Goal: Task Accomplishment & Management: Complete application form

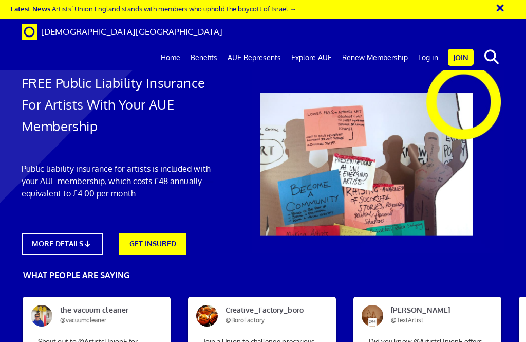
scroll to position [0, 4]
click at [430, 45] on link "Log in" at bounding box center [428, 58] width 30 height 26
click at [463, 49] on link "Join" at bounding box center [461, 57] width 26 height 17
click at [464, 49] on link "Join" at bounding box center [461, 57] width 26 height 17
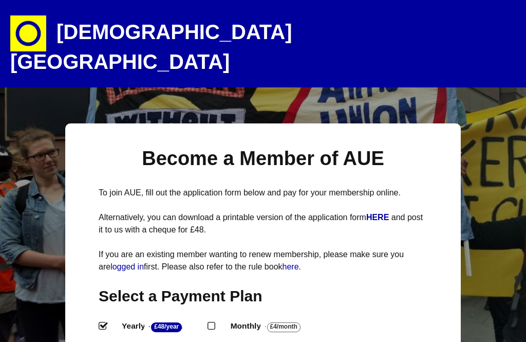
select select
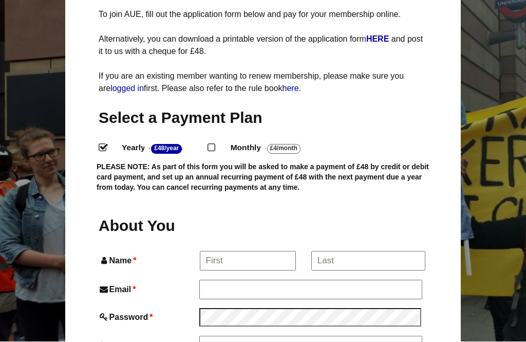
scroll to position [272, 0]
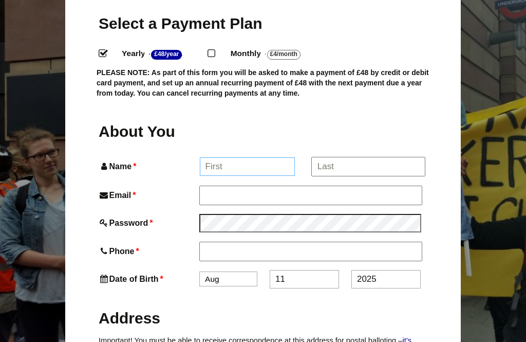
click at [243, 157] on input "Name *" at bounding box center [248, 166] width 96 height 19
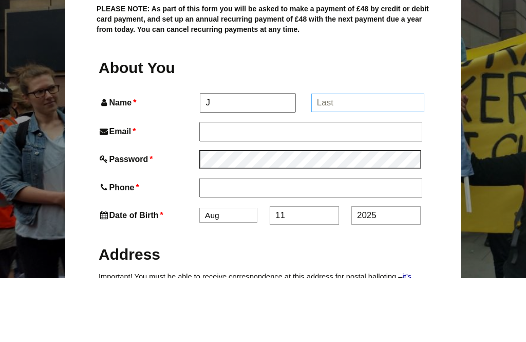
click at [347, 157] on input "*" at bounding box center [368, 166] width 114 height 19
click at [228, 157] on input "J" at bounding box center [248, 167] width 97 height 20
type input "Jo"
click at [353, 157] on input "*" at bounding box center [368, 167] width 115 height 20
type input "Taylor"
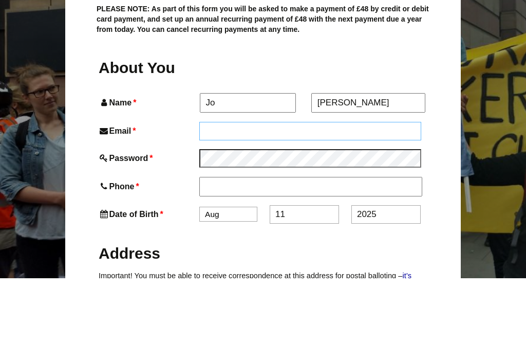
click at [234, 186] on input "Email *" at bounding box center [310, 195] width 222 height 19
click at [227, 186] on input "Email *" at bounding box center [310, 195] width 222 height 19
type input "jotaylorart@gmail.com"
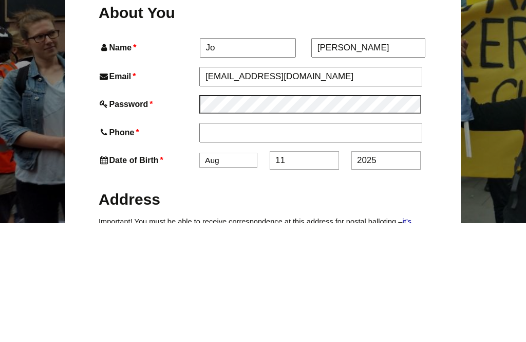
scroll to position [391, 0]
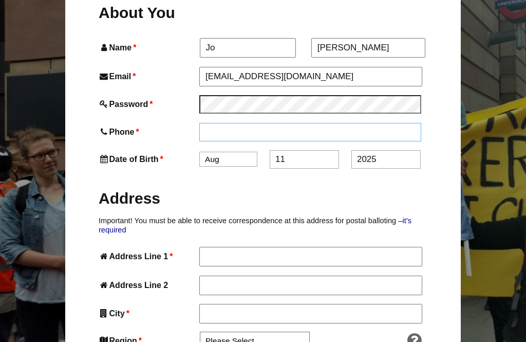
click at [245, 123] on input "Phone *" at bounding box center [310, 132] width 222 height 19
type input "07927477314"
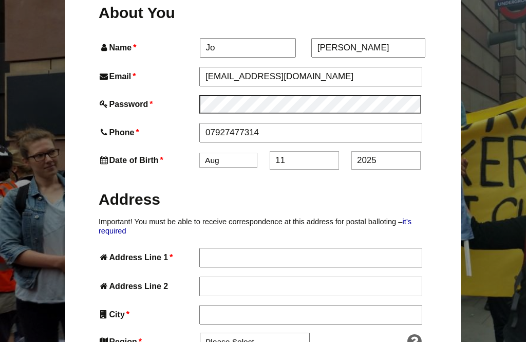
click at [231, 153] on select "Jan Feb Mar Apr May Jun Jul Aug Sep Oct Nov Dec" at bounding box center [228, 160] width 58 height 15
select select "2"
click at [308, 151] on input "11" at bounding box center [304, 160] width 69 height 19
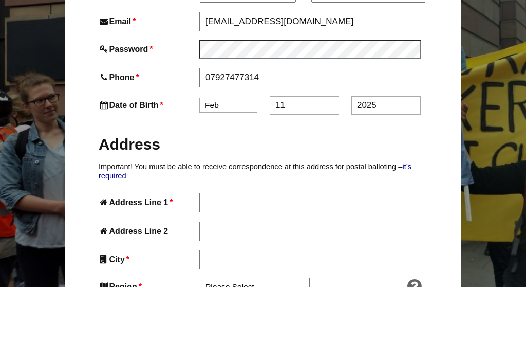
type input "1"
type input "26"
click at [387, 151] on input "2025" at bounding box center [386, 160] width 69 height 19
click at [398, 151] on input "2025" at bounding box center [386, 160] width 69 height 19
type input "2"
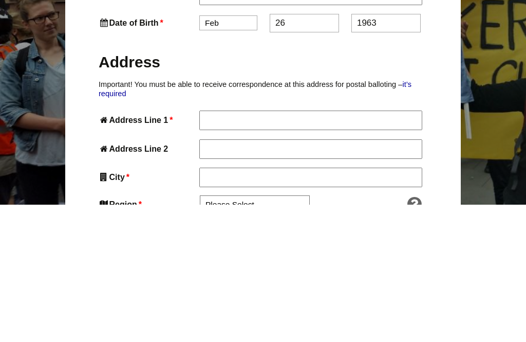
type input "1963"
click at [251, 248] on input "Address Line 1 *" at bounding box center [310, 258] width 223 height 20
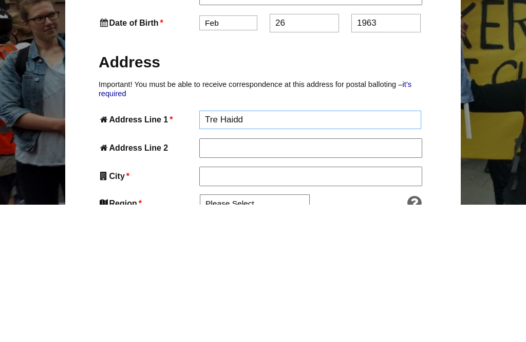
type input "Tre Haidd"
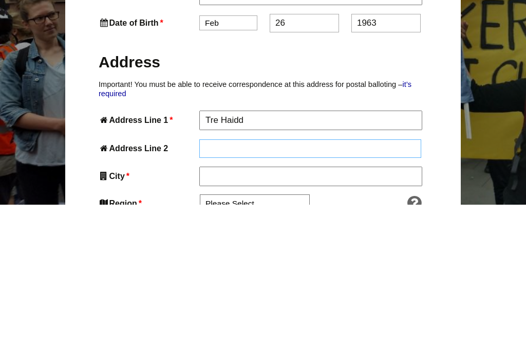
click at [237, 277] on input "Address Line 2" at bounding box center [310, 286] width 222 height 19
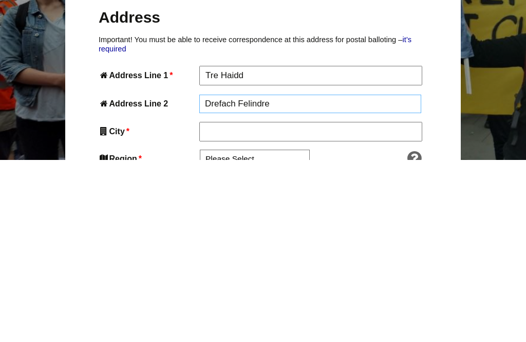
type input "Drefach Felindre"
click at [250, 305] on input "City *" at bounding box center [310, 315] width 223 height 20
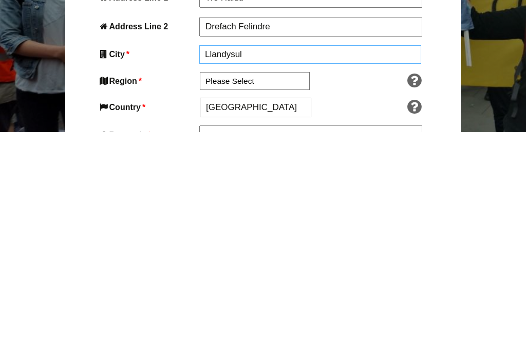
scroll to position [444, 0]
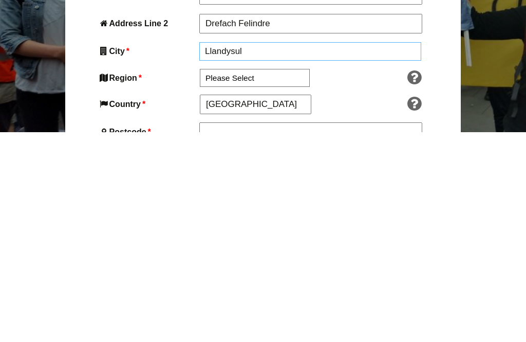
type input "Llandysul"
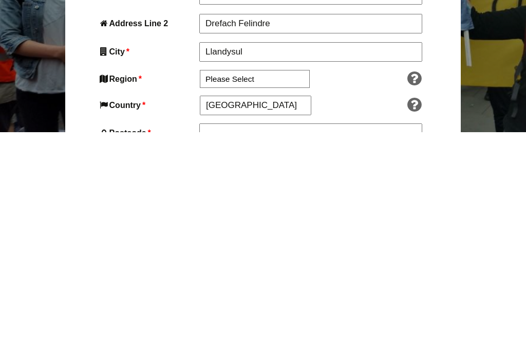
click at [248, 333] on input "Postcode *" at bounding box center [310, 343] width 223 height 20
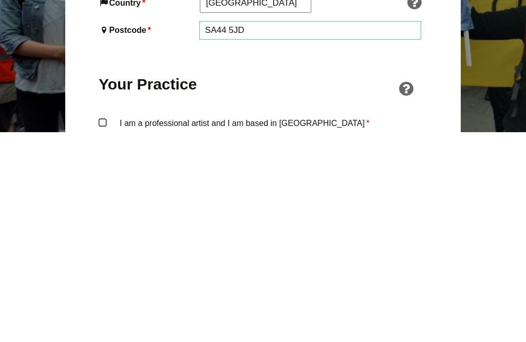
scroll to position [547, 0]
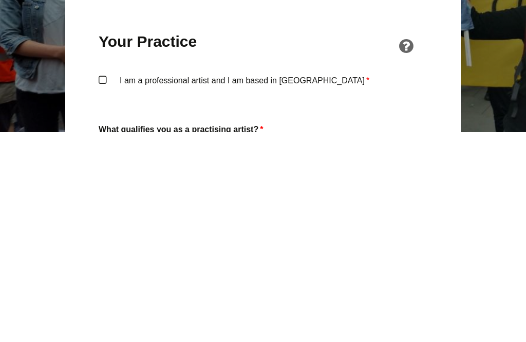
type input "SA44 5JD"
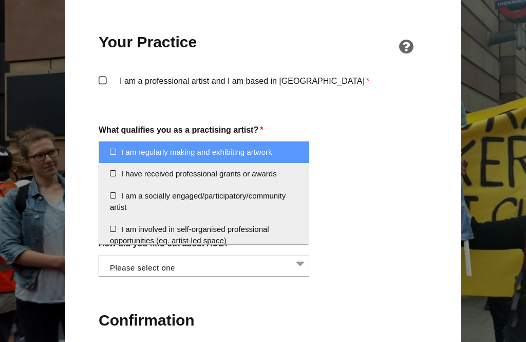
click at [111, 153] on li "I am regularly making and exhibiting artwork" at bounding box center [204, 152] width 210 height 22
select select "regularly_making_and_exhibiting_artwork"
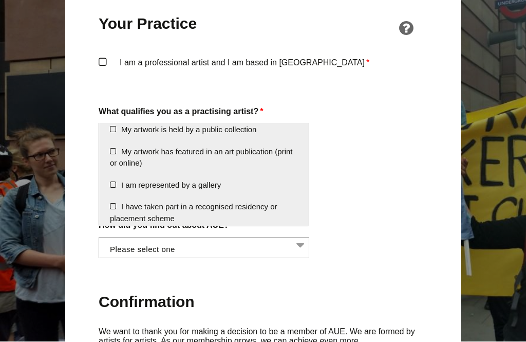
scroll to position [817, 0]
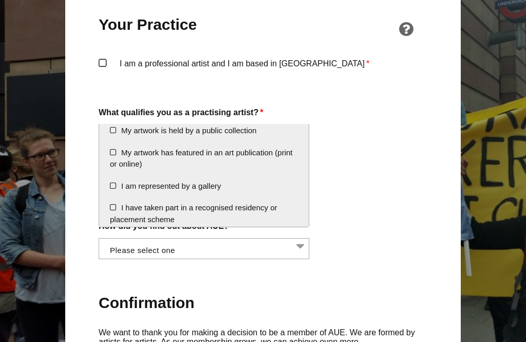
click at [111, 179] on li "I am represented by a gallery" at bounding box center [204, 186] width 210 height 22
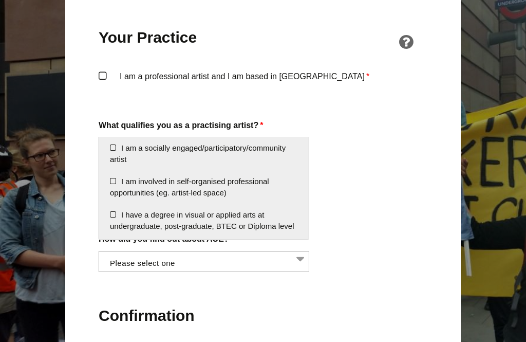
scroll to position [43, 0]
click at [115, 177] on li "I am involved in self-organised professional opportunities (eg. artist-led spac…" at bounding box center [204, 187] width 210 height 33
click at [108, 182] on li "I am involved in self-organised professional opportunities (eg. artist-led spac…" at bounding box center [204, 187] width 210 height 33
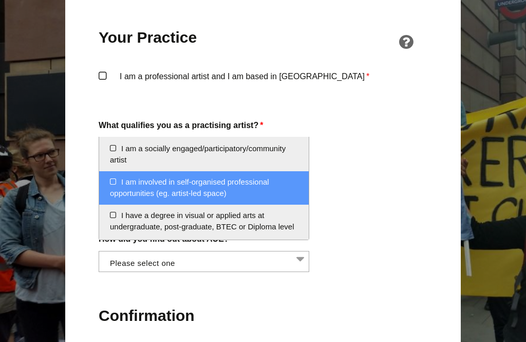
click at [114, 146] on li "I am a socially engaged/participatory/community artist" at bounding box center [204, 154] width 210 height 33
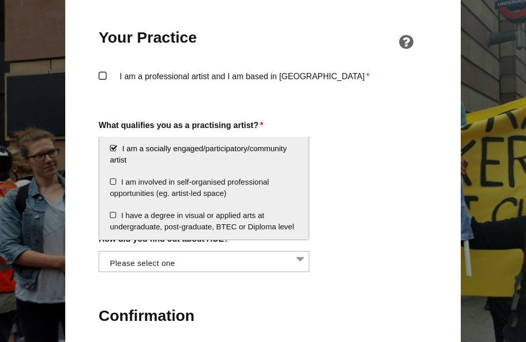
click at [103, 69] on label "I am a professional artist and I am based in England *" at bounding box center [263, 84] width 329 height 31
click at [0, 0] on input "I am a professional artist and I am based in England *" at bounding box center [0, 0] width 0 height 0
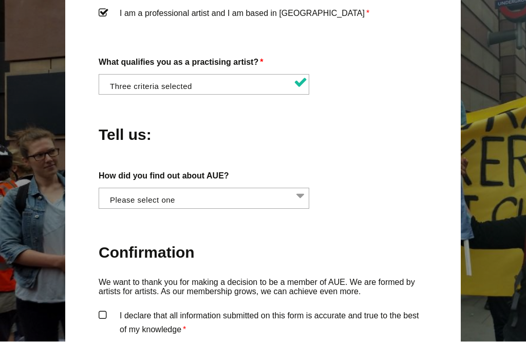
scroll to position [867, 0]
click at [208, 188] on li at bounding box center [207, 196] width 211 height 17
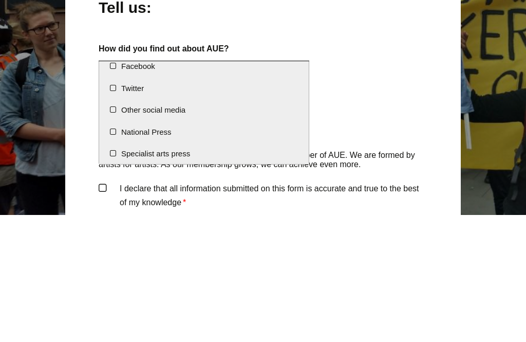
scroll to position [27, 0]
select select "Other social media"
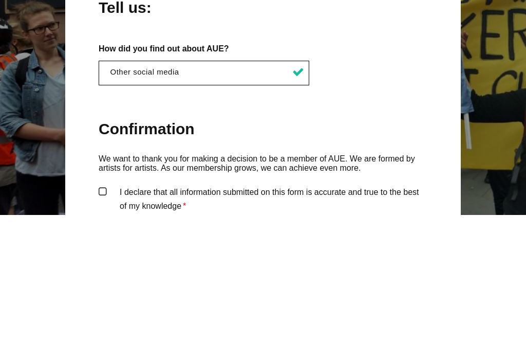
scroll to position [994, 0]
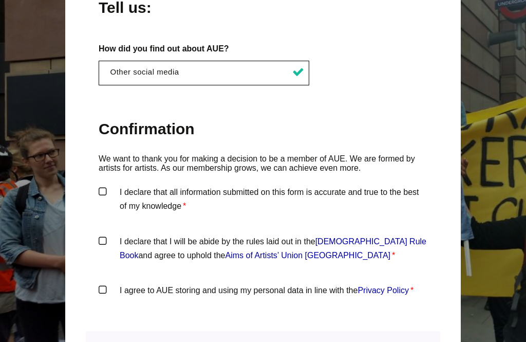
click at [103, 185] on label "I declare that all information submitted on this form is accurate and true to t…" at bounding box center [263, 200] width 329 height 31
click at [0, 0] on input "I declare that all information submitted on this form is accurate and true to t…" at bounding box center [0, 0] width 0 height 0
click at [100, 234] on label "I declare that I will be abide by the rules laid out in the Artists' Union Engl…" at bounding box center [263, 249] width 329 height 31
click at [0, 0] on input "I declare that I will be abide by the rules laid out in the Artists' Union Engl…" at bounding box center [0, 0] width 0 height 0
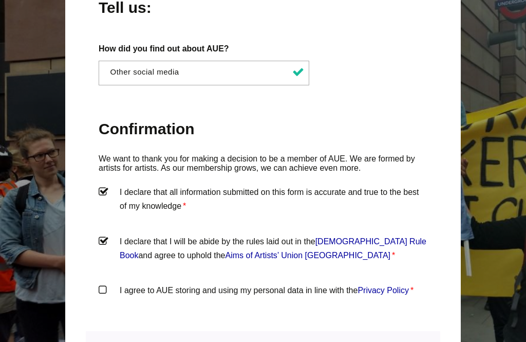
click at [100, 283] on label "I agree to AUE storing and using my personal data in line with the Privacy Poli…" at bounding box center [263, 298] width 329 height 31
click at [0, 0] on input "I agree to AUE storing and using my personal data in line with the Privacy Poli…" at bounding box center [0, 0] width 0 height 0
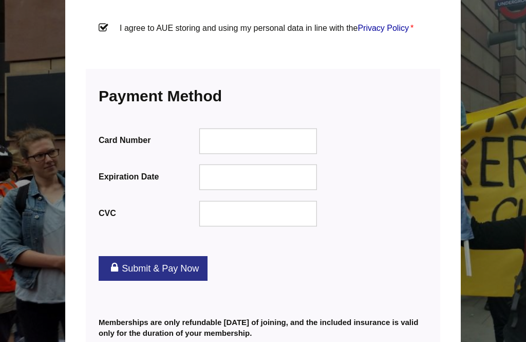
scroll to position [1250, 0]
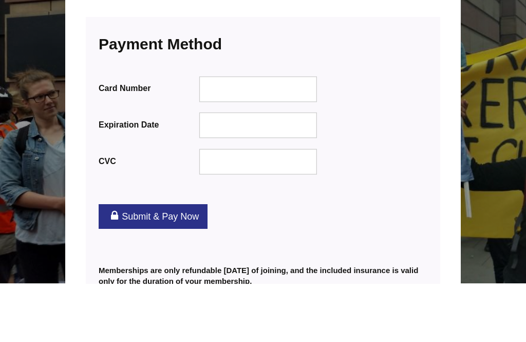
click at [229, 171] on div at bounding box center [258, 184] width 118 height 26
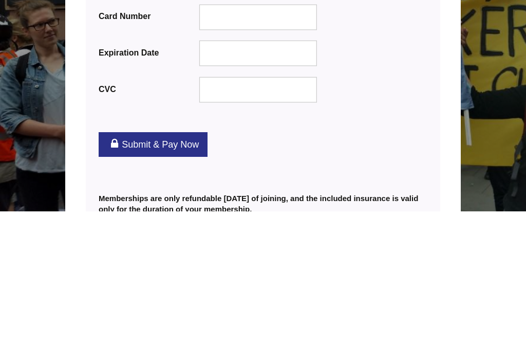
click at [151, 263] on link "Submit & Pay Now" at bounding box center [153, 275] width 109 height 25
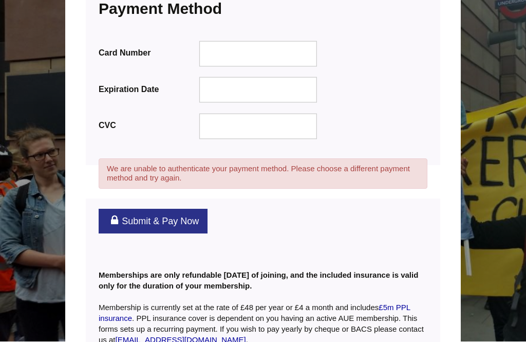
scroll to position [1383, 0]
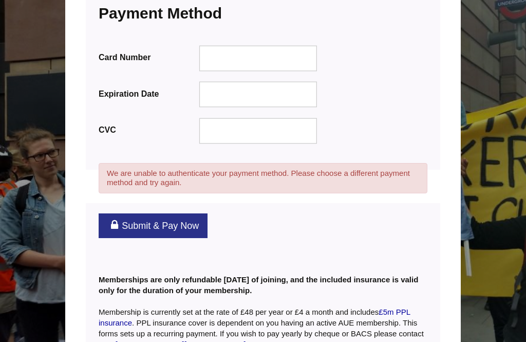
click at [228, 82] on div at bounding box center [258, 95] width 118 height 26
click at [182, 213] on link "Submit & Pay Now" at bounding box center [153, 225] width 109 height 25
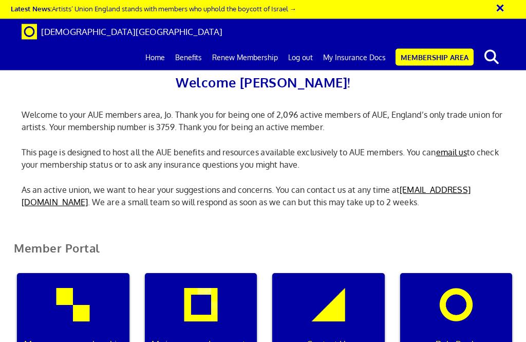
scroll to position [134, 0]
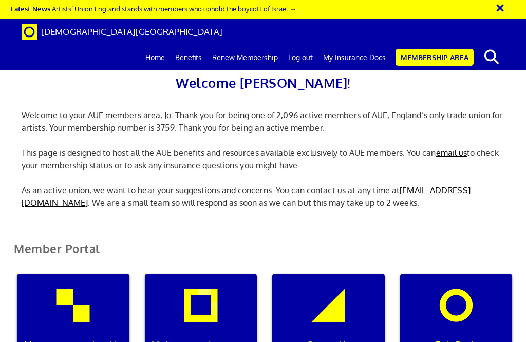
click at [221, 338] on p "My insurance documents" at bounding box center [200, 344] width 101 height 13
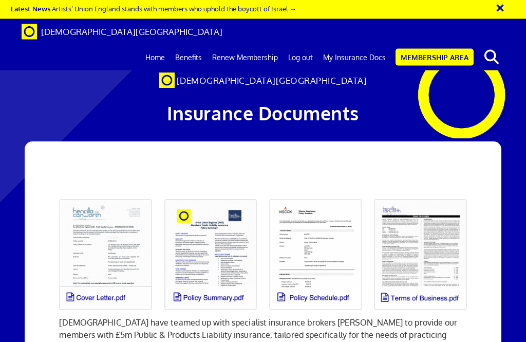
scroll to position [55, 0]
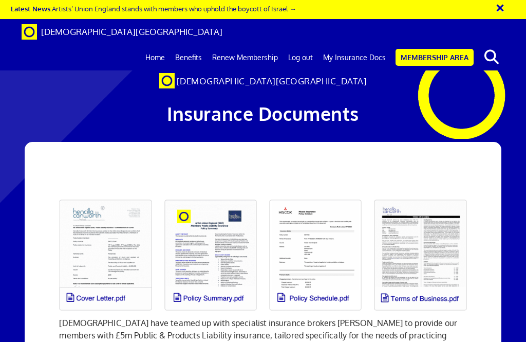
click at [235, 218] on link at bounding box center [210, 254] width 105 height 123
click at [344, 214] on link at bounding box center [315, 254] width 105 height 123
click at [104, 193] on link at bounding box center [105, 254] width 105 height 123
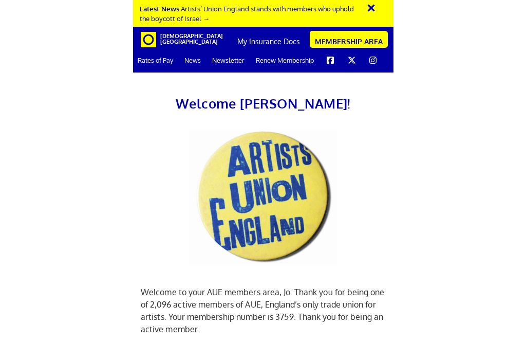
scroll to position [167, 0]
